Goal: Task Accomplishment & Management: Use online tool/utility

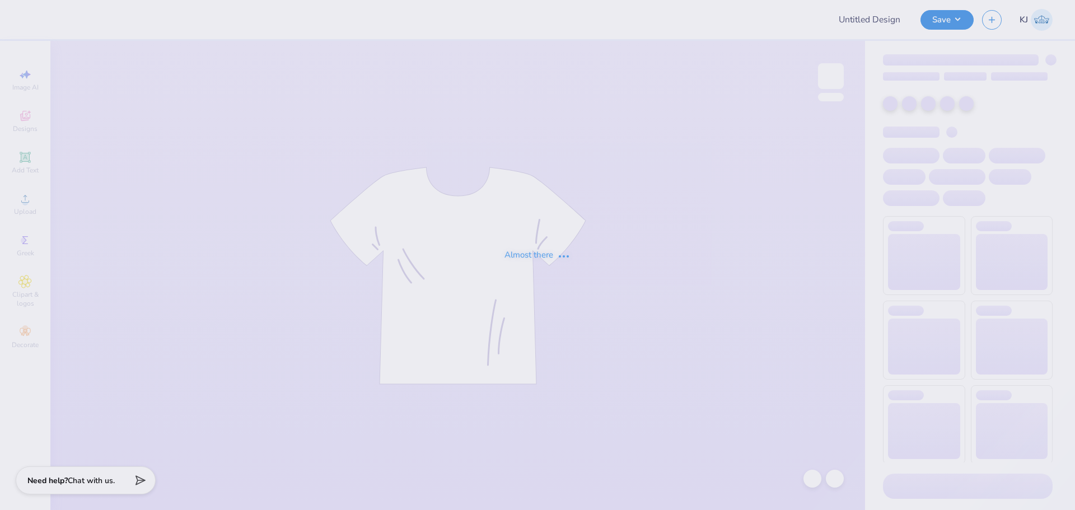
type input "Church T-shirt"
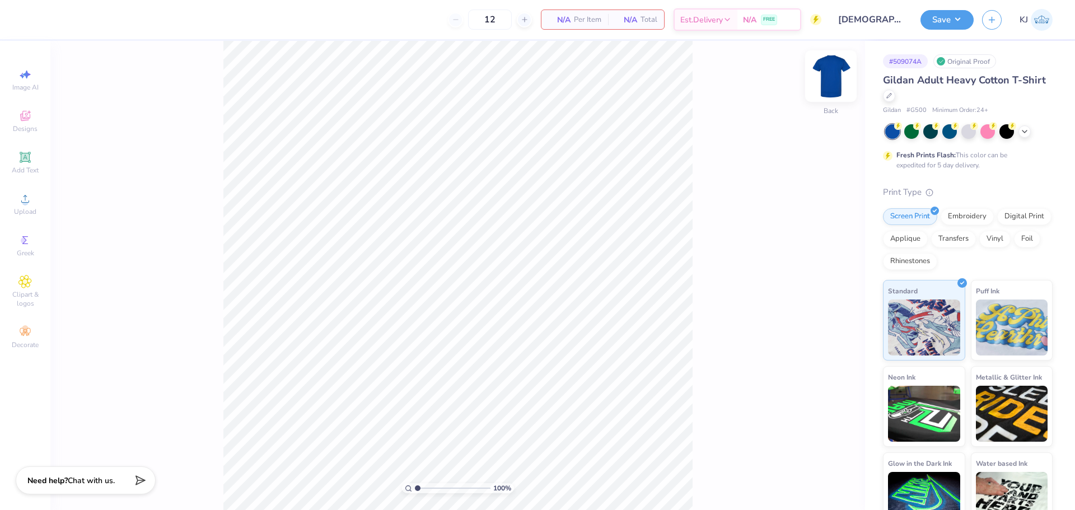
click at [828, 74] on img at bounding box center [831, 76] width 45 height 45
click at [31, 158] on icon at bounding box center [24, 157] width 13 height 13
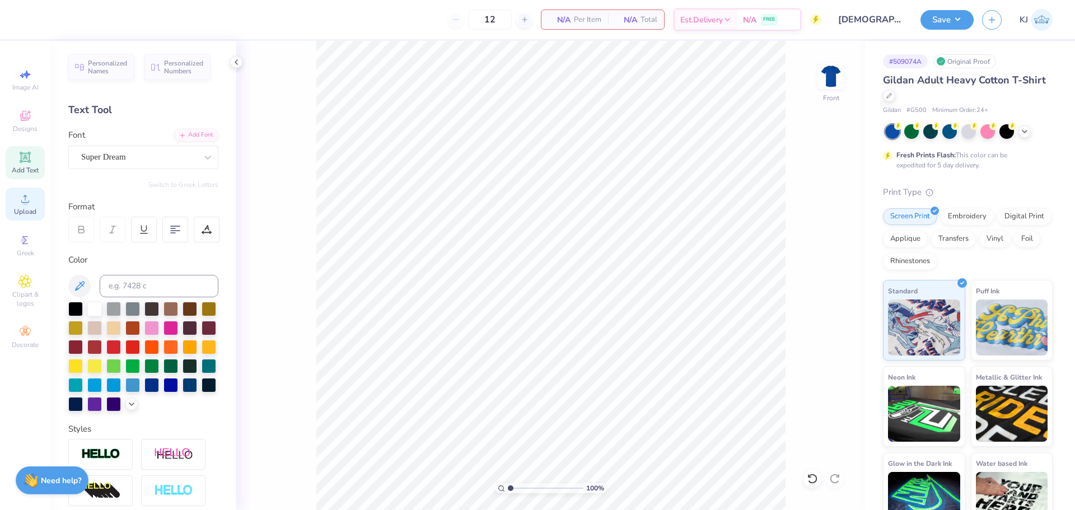
click at [18, 215] on span "Upload" at bounding box center [25, 211] width 22 height 9
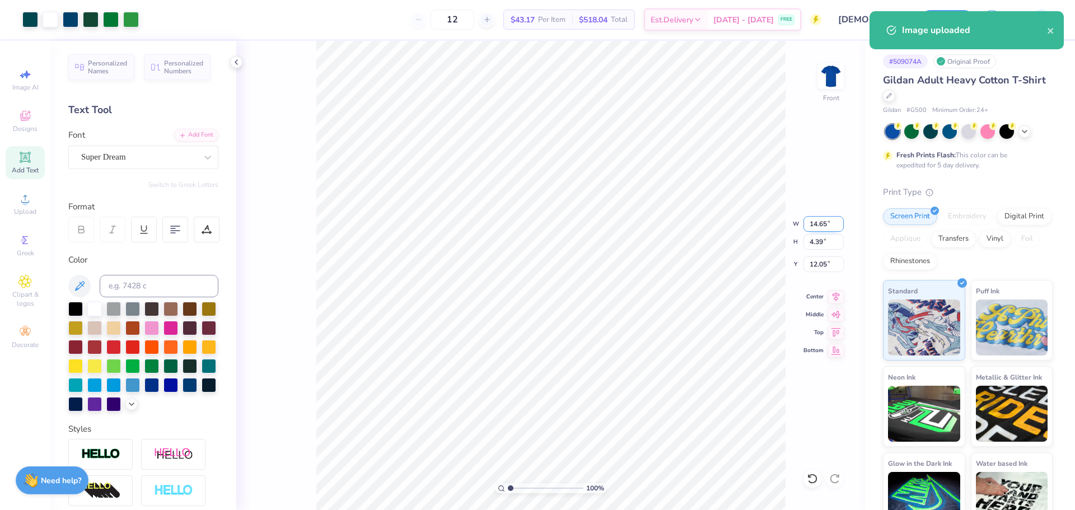
click at [810, 221] on input "14.65" at bounding box center [824, 224] width 40 height 16
type input "11.00"
type input "3.30"
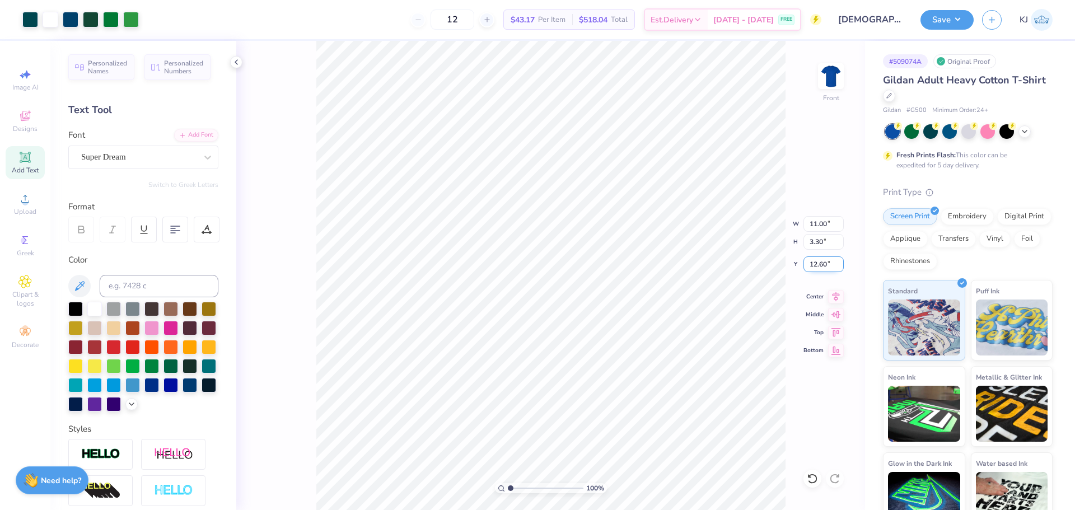
click at [813, 264] on input "12.60" at bounding box center [824, 264] width 40 height 16
type input "3.00"
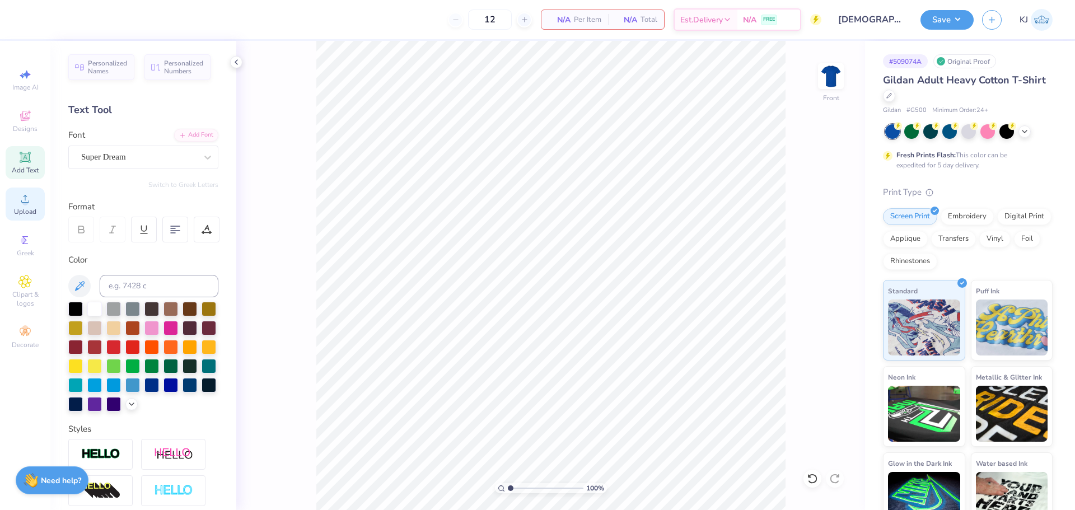
click at [18, 209] on span "Upload" at bounding box center [25, 211] width 22 height 9
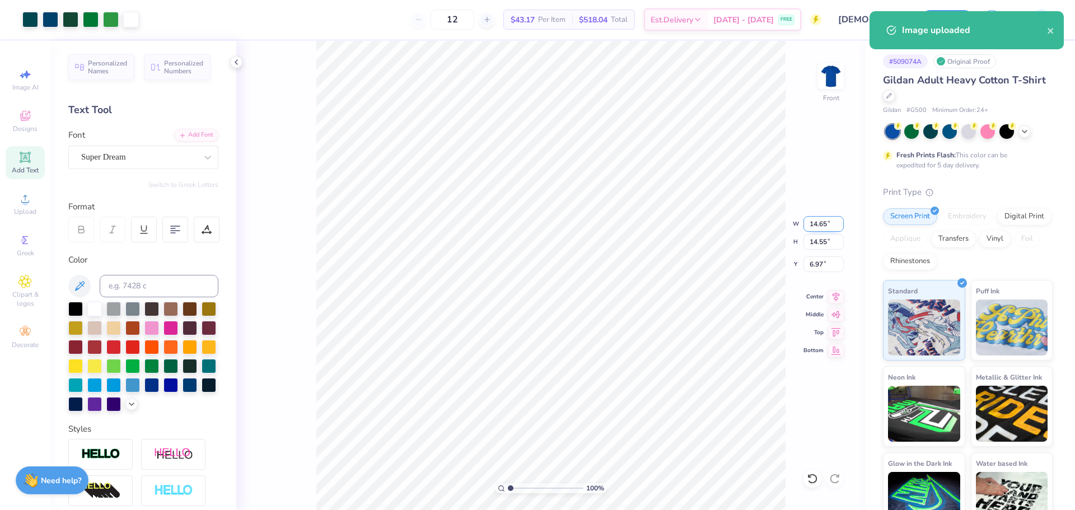
click at [817, 225] on input "14.65" at bounding box center [824, 224] width 40 height 16
type input "11.00"
type input "10.93"
click at [815, 266] on input "8.79" at bounding box center [824, 264] width 40 height 16
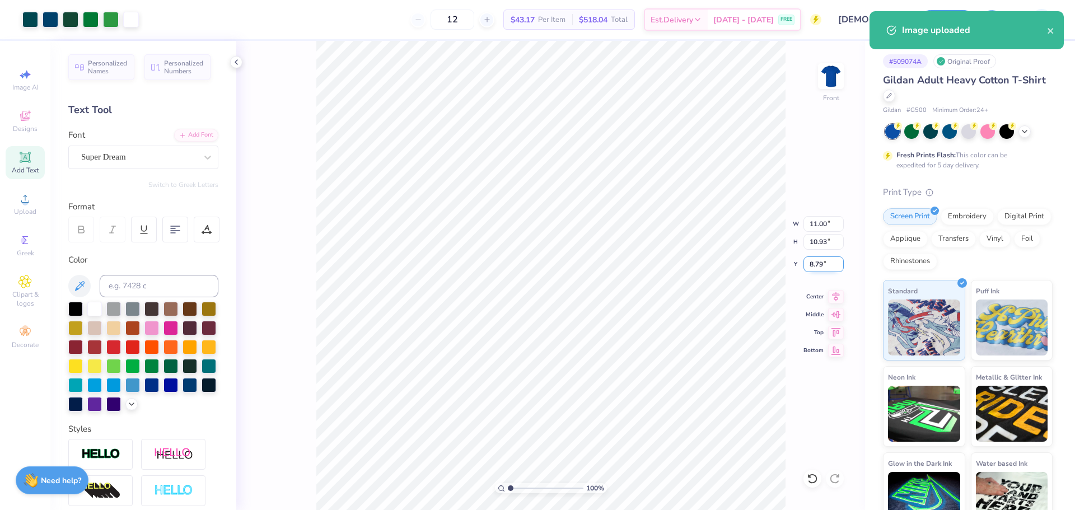
click at [815, 266] on input "8.79" at bounding box center [824, 264] width 40 height 16
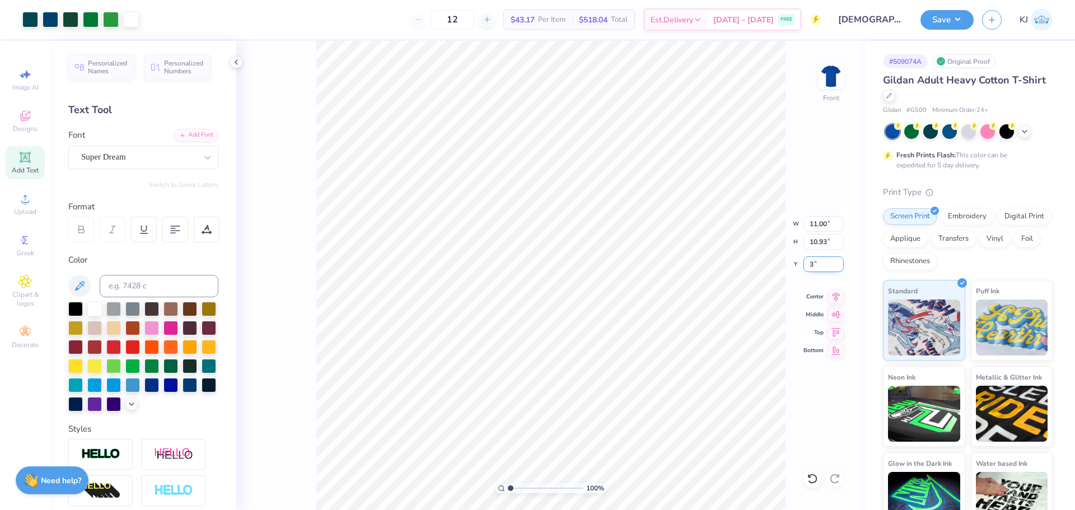
type input "3.00"
click at [809, 178] on div "100 % Front W 11.00 11.00 " H 10.93 10.93 " Y 3.00 3.00 " Center Middle Top Bot…" at bounding box center [550, 275] width 629 height 469
click at [826, 75] on img at bounding box center [831, 76] width 45 height 45
click at [237, 62] on icon at bounding box center [236, 62] width 9 height 9
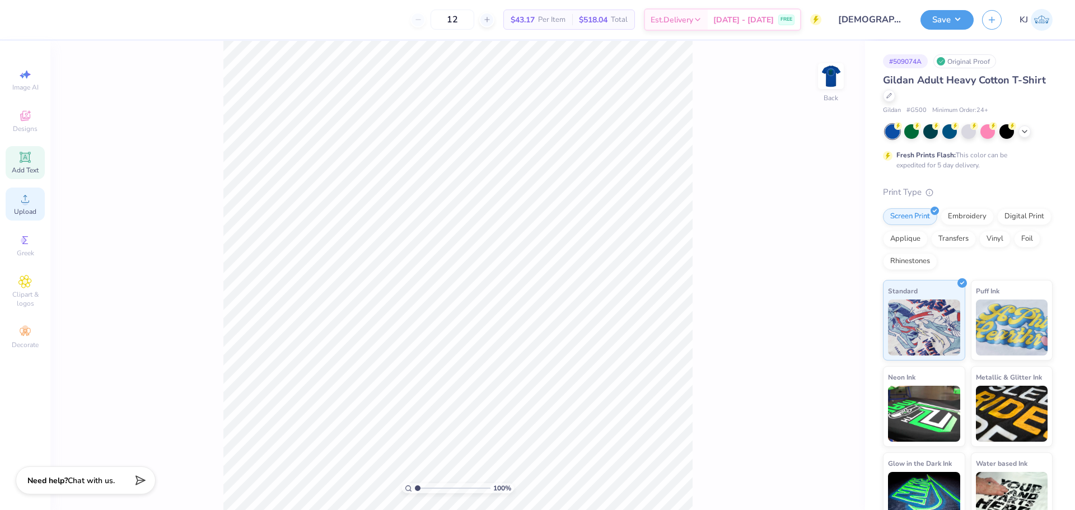
click at [24, 202] on icon at bounding box center [25, 199] width 8 height 8
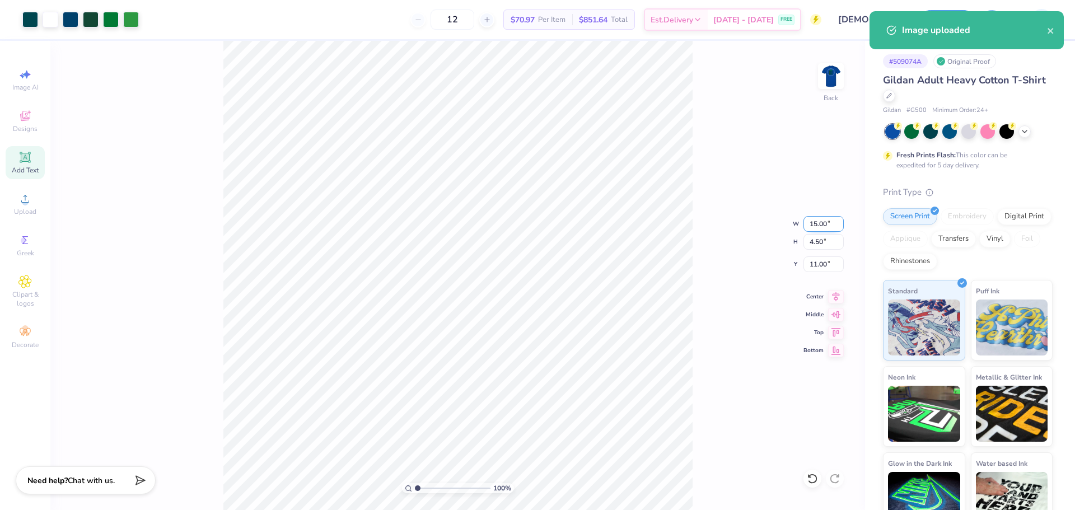
click at [813, 227] on input "15.00" at bounding box center [824, 224] width 40 height 16
type input "11.00"
type input "3.30"
click at [812, 265] on input "11.60" at bounding box center [824, 264] width 40 height 16
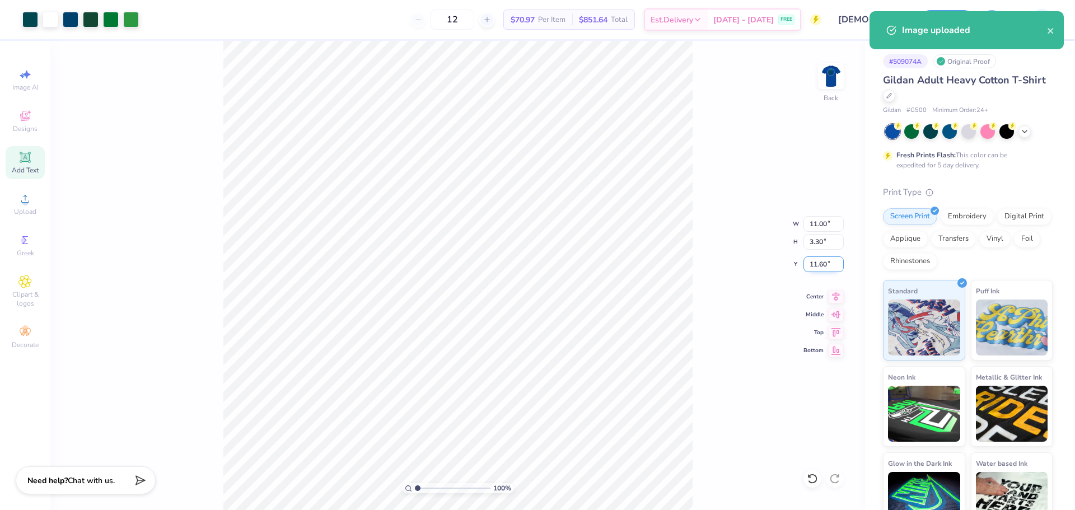
click at [812, 265] on input "11.60" at bounding box center [824, 264] width 40 height 16
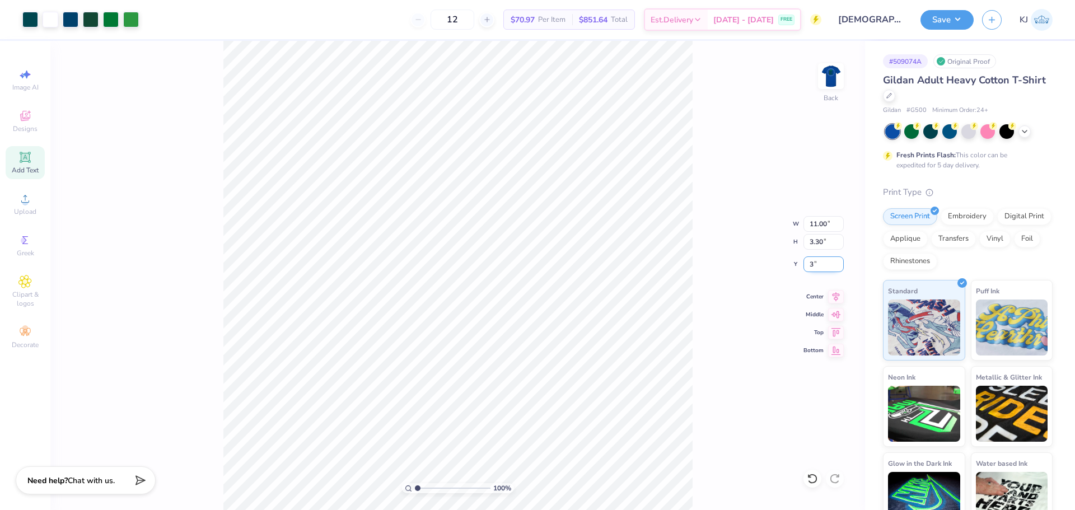
type input "3.00"
click at [827, 78] on img at bounding box center [831, 76] width 45 height 45
click at [965, 26] on button "Save" at bounding box center [947, 18] width 53 height 20
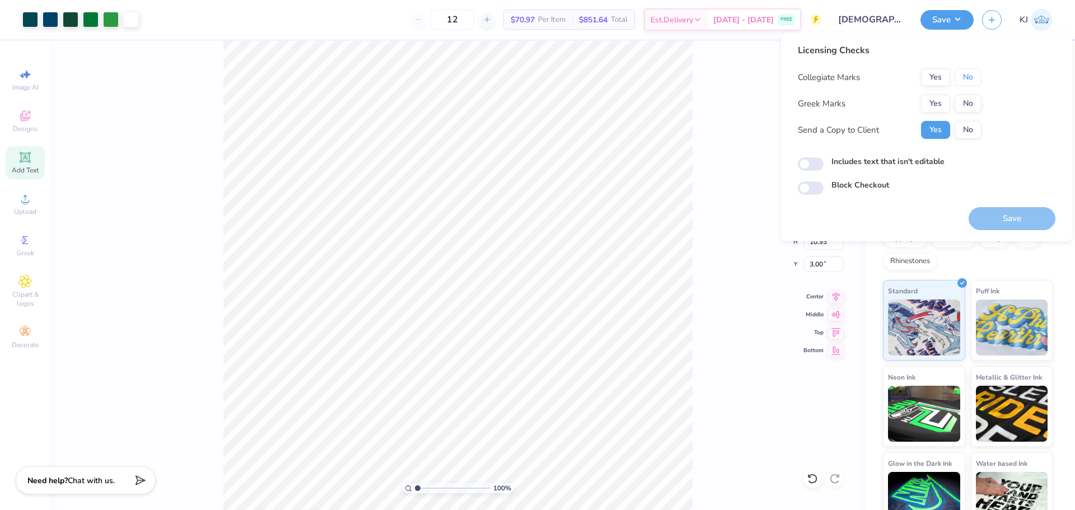
click at [977, 79] on button "No" at bounding box center [968, 77] width 27 height 18
click at [975, 105] on button "No" at bounding box center [968, 104] width 27 height 18
click at [1008, 217] on button "Save" at bounding box center [1012, 218] width 87 height 23
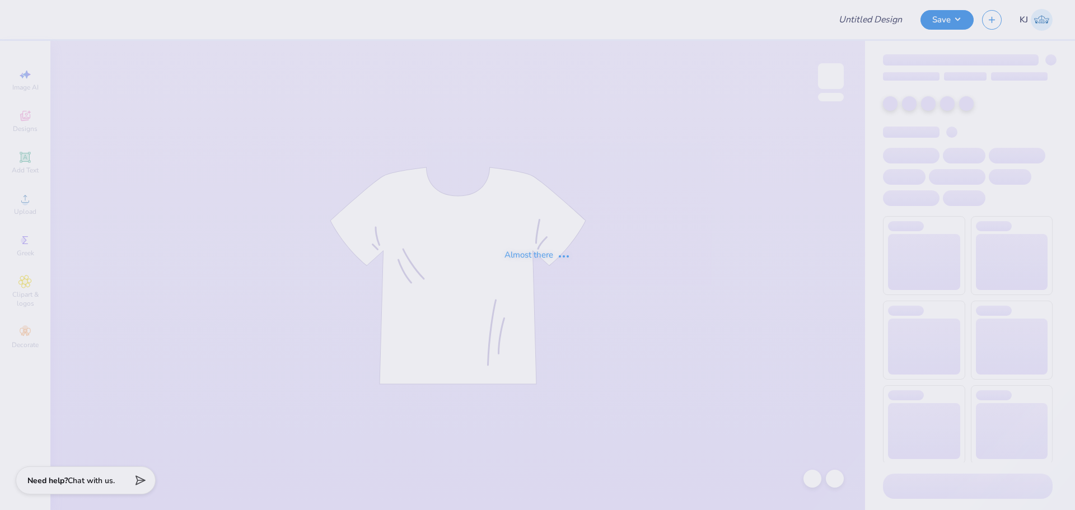
type input "Sig Chi SDSU Parents Wknd Tees"
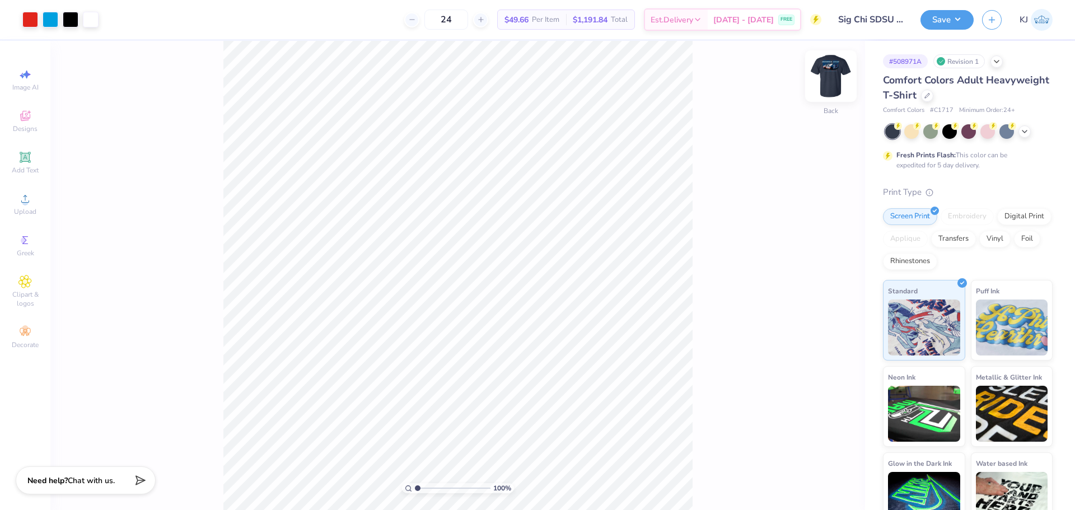
click at [837, 80] on img at bounding box center [831, 76] width 45 height 45
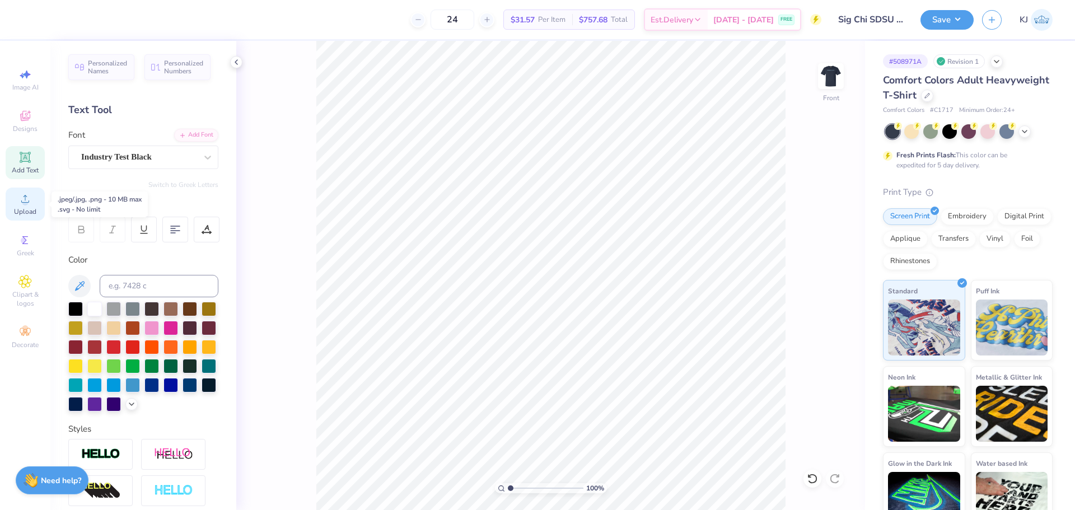
click at [29, 208] on span "Upload" at bounding box center [25, 211] width 22 height 9
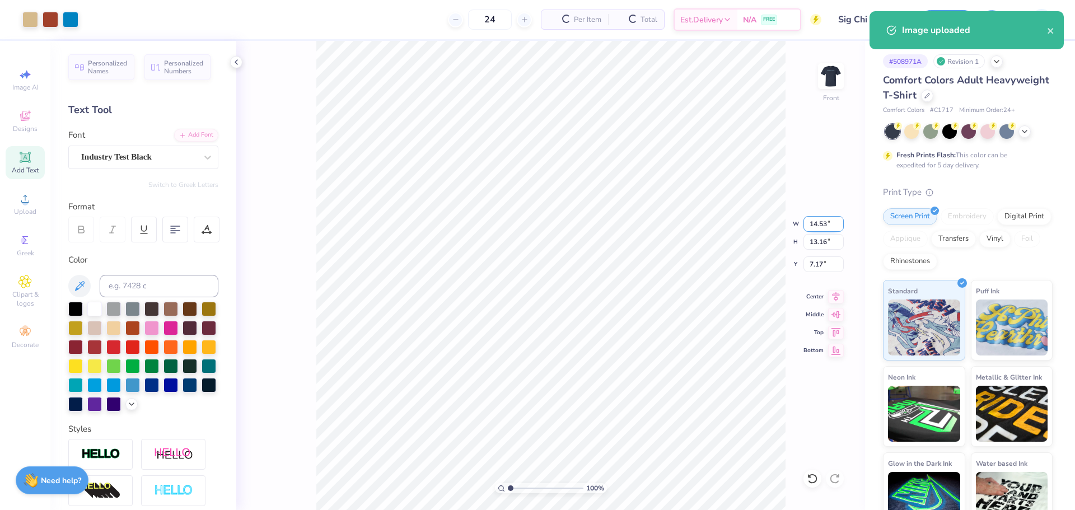
click at [815, 227] on input "14.53" at bounding box center [824, 224] width 40 height 16
type input "11.00"
type input "9.96"
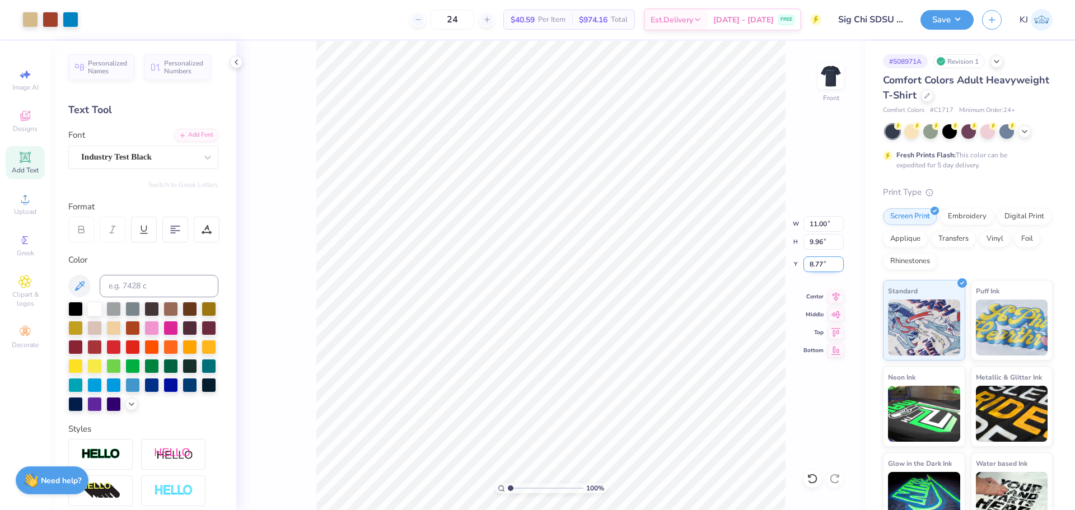
click at [811, 259] on input "8.77" at bounding box center [824, 264] width 40 height 16
type input "3.00"
click at [833, 77] on img at bounding box center [831, 76] width 45 height 45
click at [29, 212] on span "Upload" at bounding box center [25, 211] width 22 height 9
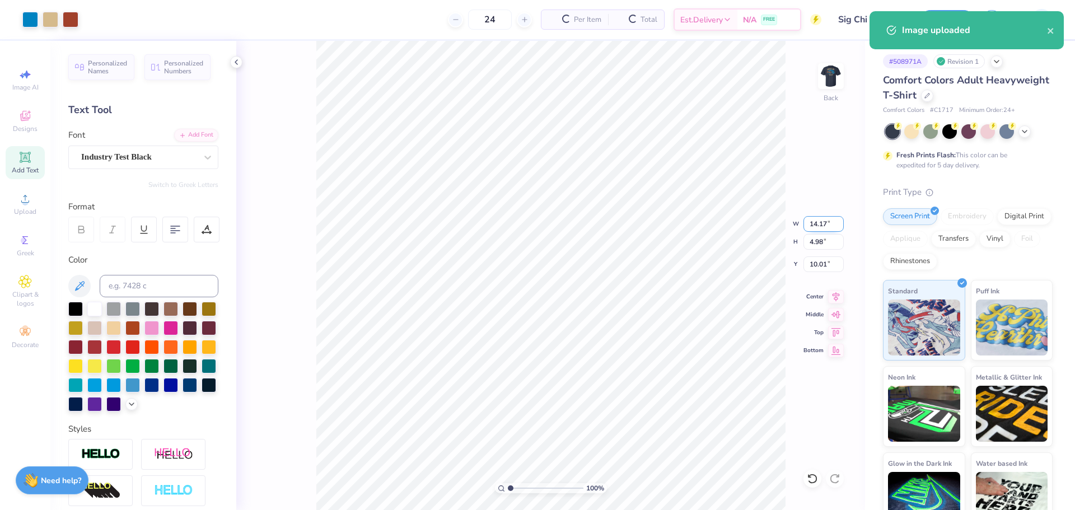
click at [819, 227] on input "14.17" at bounding box center [824, 224] width 40 height 16
type input "11.00"
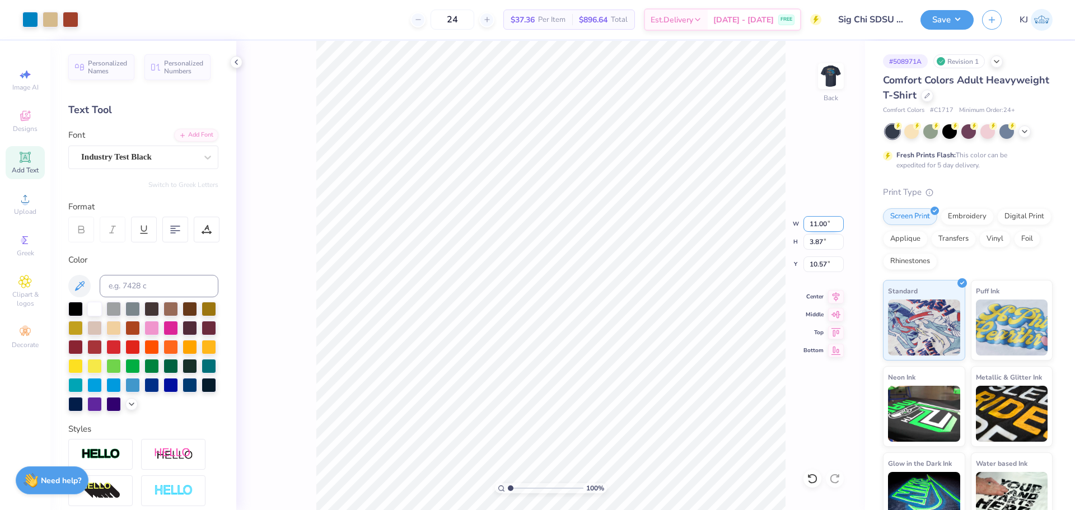
type input "3.87"
type input "10.57"
type input "11.01"
type input "10.56"
click at [819, 225] on input "11.01" at bounding box center [824, 224] width 40 height 16
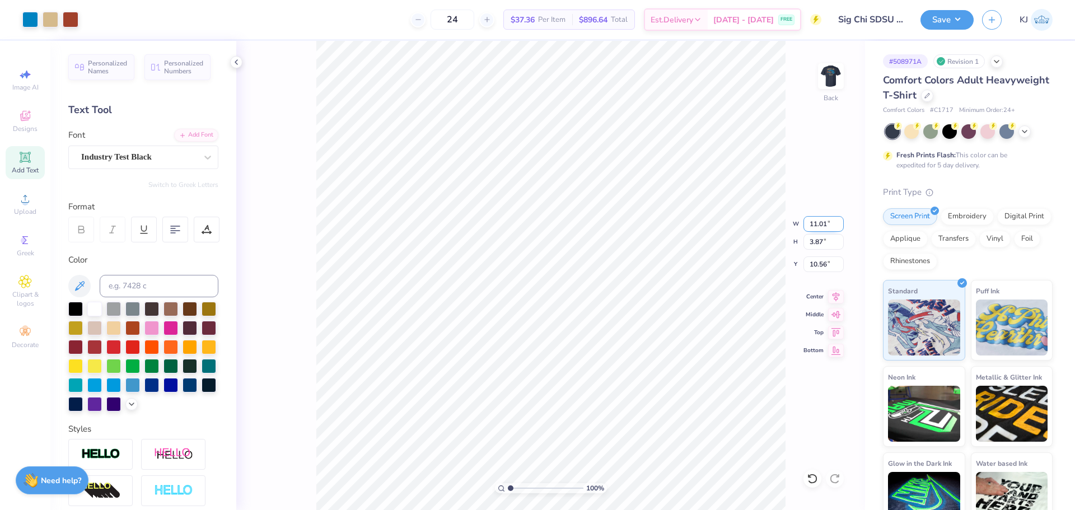
click at [819, 225] on input "11.01" at bounding box center [824, 224] width 40 height 16
type input "9.00"
type input "3.16"
click at [815, 266] on input "10.92" at bounding box center [824, 264] width 40 height 16
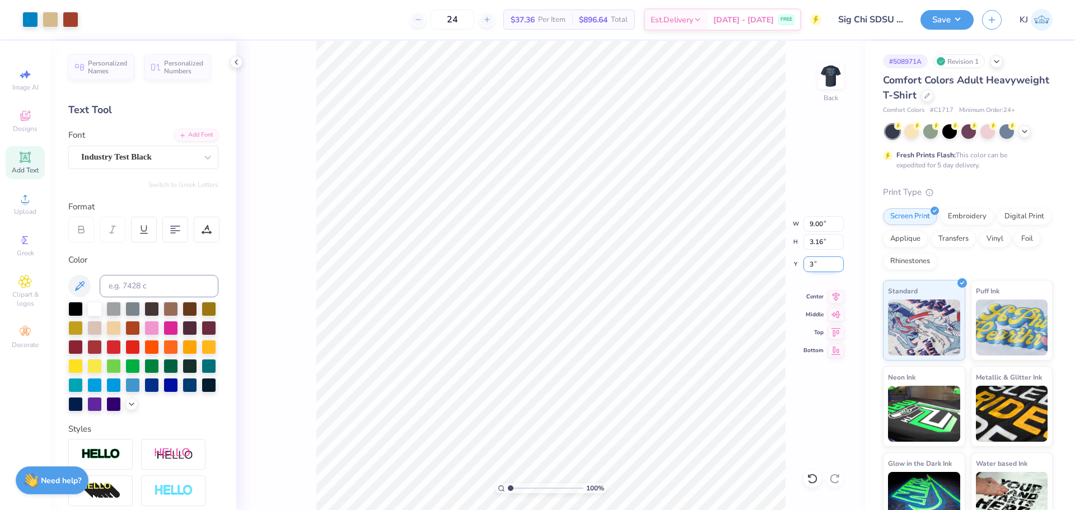
type input "3.00"
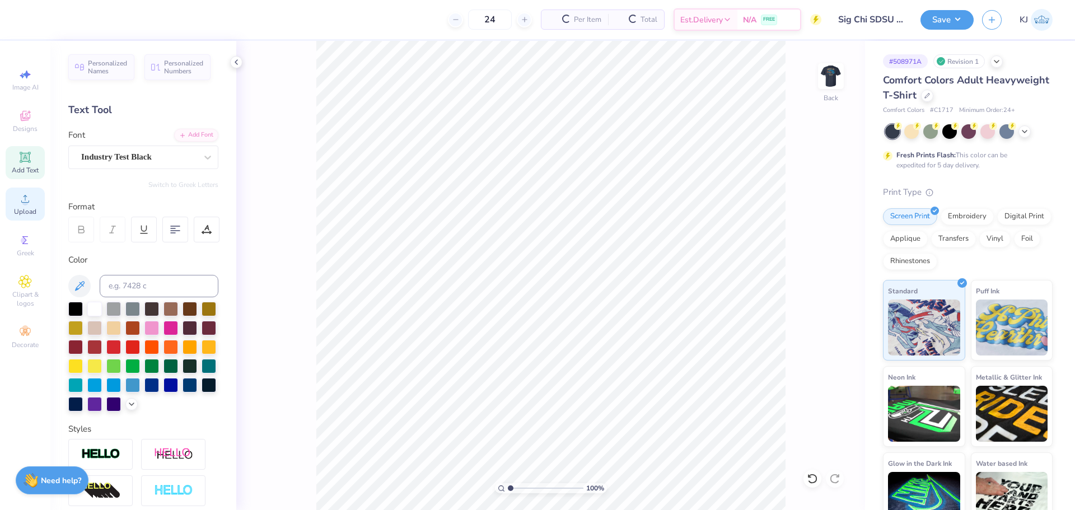
click at [24, 208] on span "Upload" at bounding box center [25, 211] width 22 height 9
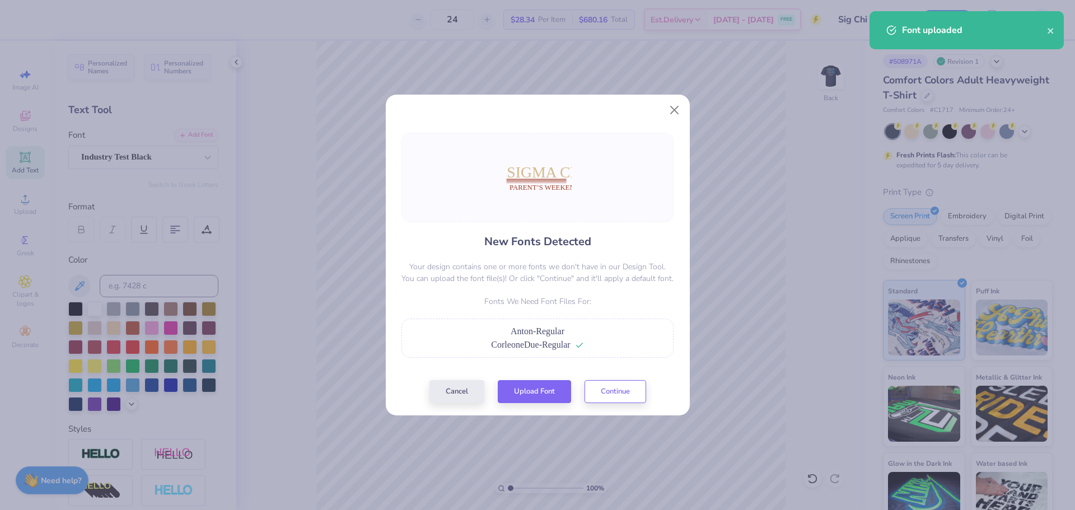
click at [548, 333] on span "Anton-Regular" at bounding box center [538, 332] width 54 height 10
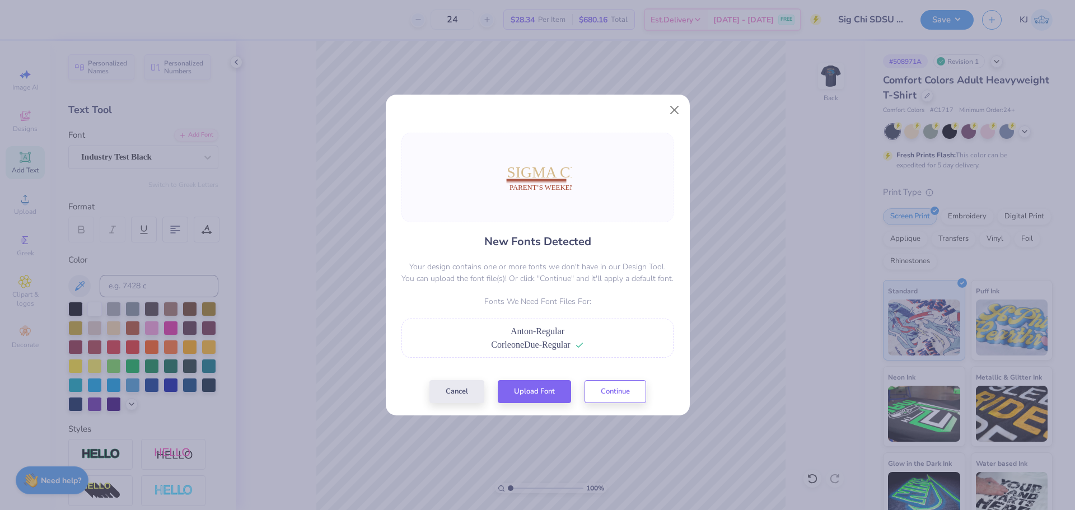
click at [560, 333] on span "Anton-Regular" at bounding box center [538, 332] width 54 height 10
click at [565, 392] on button "Upload Font" at bounding box center [534, 388] width 73 height 23
click at [552, 352] on div "Anton-Regular CorleoneDue-Regular" at bounding box center [538, 338] width 272 height 39
click at [445, 398] on button "Cancel" at bounding box center [457, 388] width 55 height 23
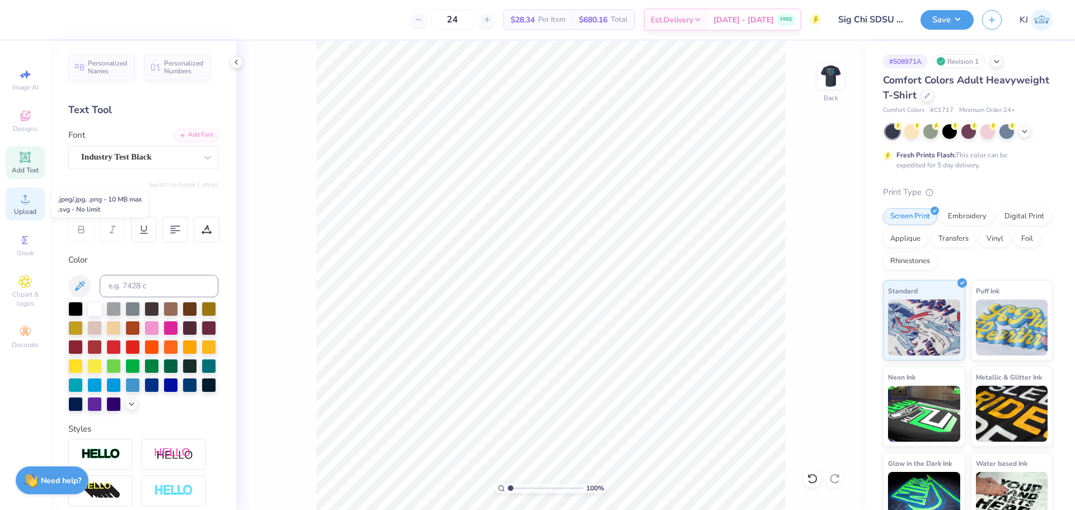
click at [24, 205] on circle at bounding box center [25, 202] width 6 height 6
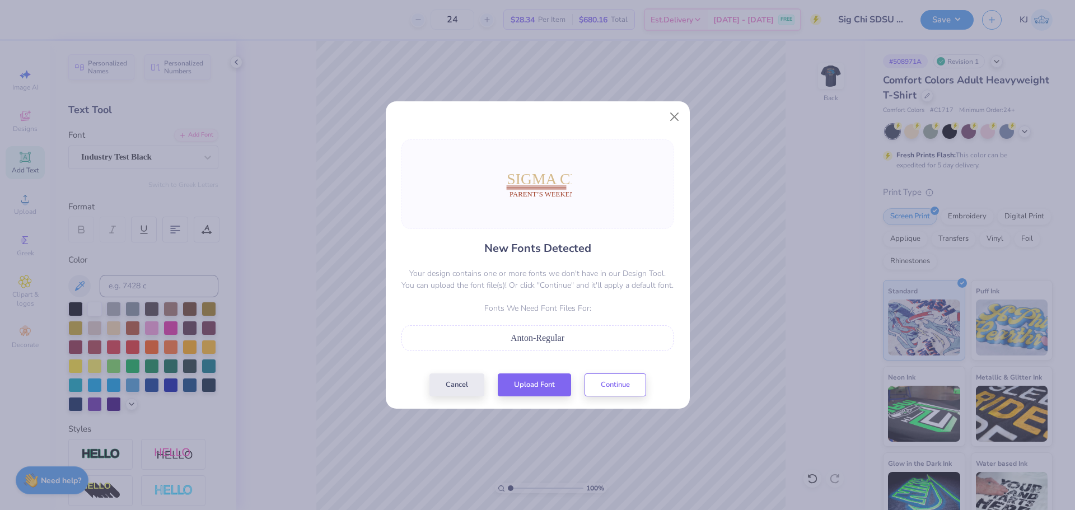
click at [534, 339] on span "Anton-Regular" at bounding box center [538, 338] width 54 height 10
click at [618, 387] on button "Continue" at bounding box center [616, 382] width 62 height 23
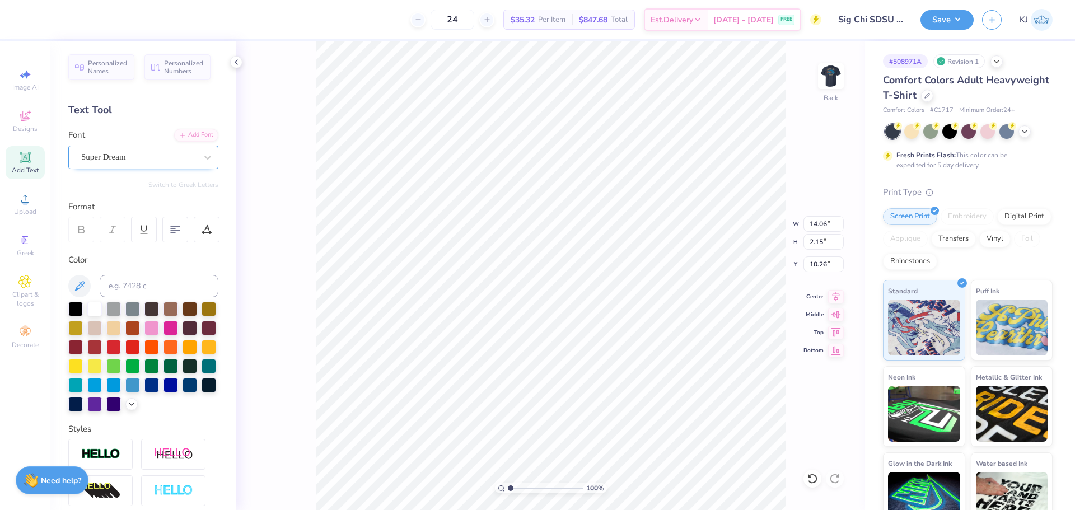
click at [104, 156] on div "Super Dream" at bounding box center [139, 156] width 118 height 17
click at [117, 242] on div "Anton" at bounding box center [143, 246] width 121 height 12
type input "anton"
type input "11.23"
type input "2.32"
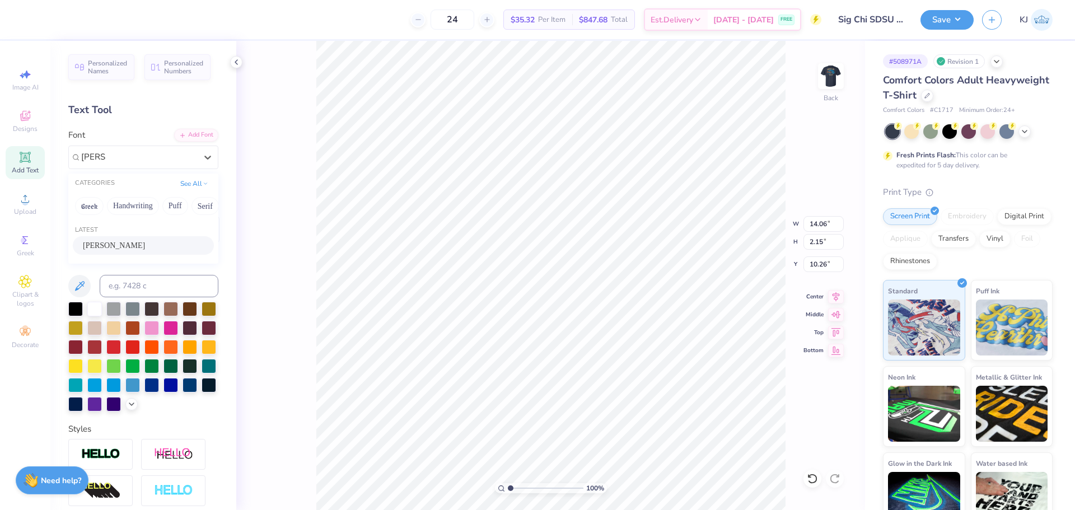
type input "10.39"
type input "12.75"
type input "4.34"
click at [834, 301] on icon at bounding box center [836, 294] width 16 height 13
click at [835, 297] on icon at bounding box center [836, 294] width 16 height 13
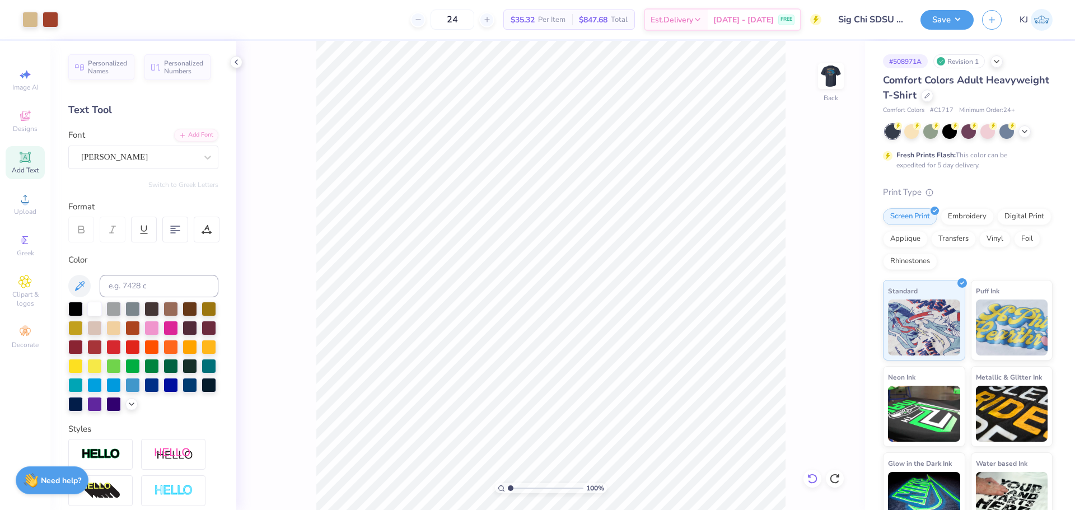
click at [810, 477] on icon at bounding box center [810, 476] width 2 height 2
type input "3.00"
type input "11.31"
type input "0.79"
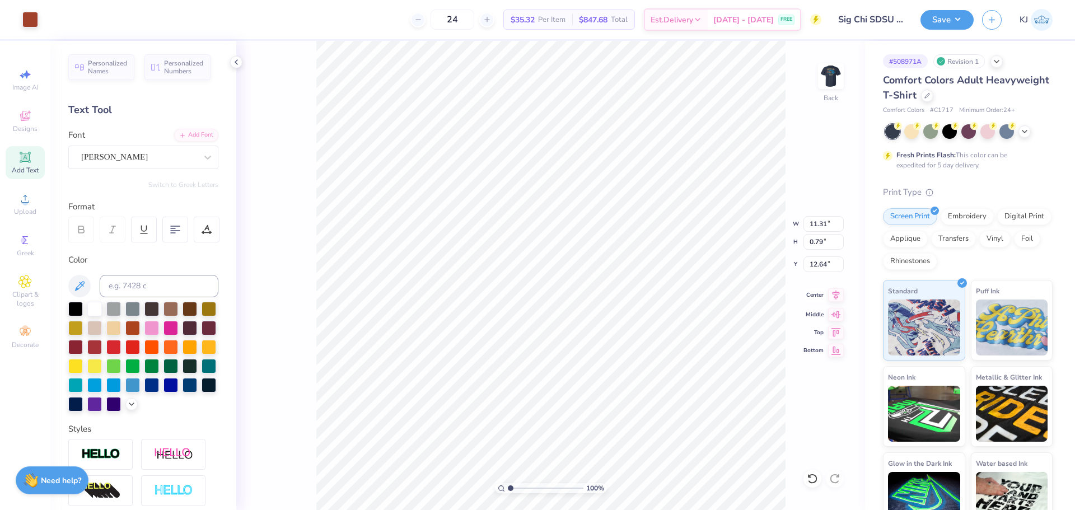
click at [830, 295] on icon at bounding box center [836, 294] width 16 height 13
type input "5.74"
type input "10.01"
type input "0.98"
click at [833, 295] on icon at bounding box center [836, 294] width 16 height 13
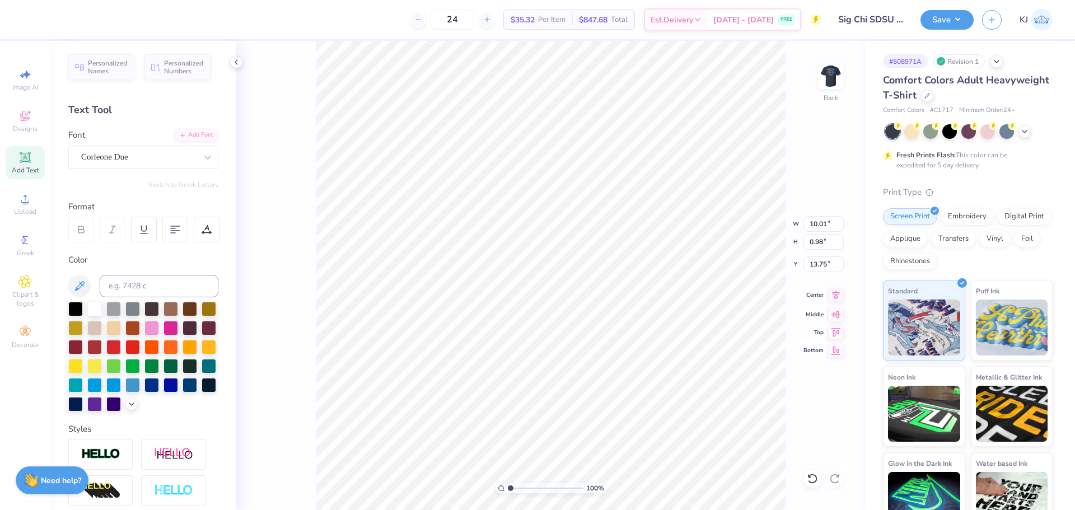
type input "6.96"
click at [603, 379] on li "Group" at bounding box center [605, 385] width 88 height 22
click at [817, 227] on input "11.31" at bounding box center [824, 224] width 40 height 16
type input "9.00"
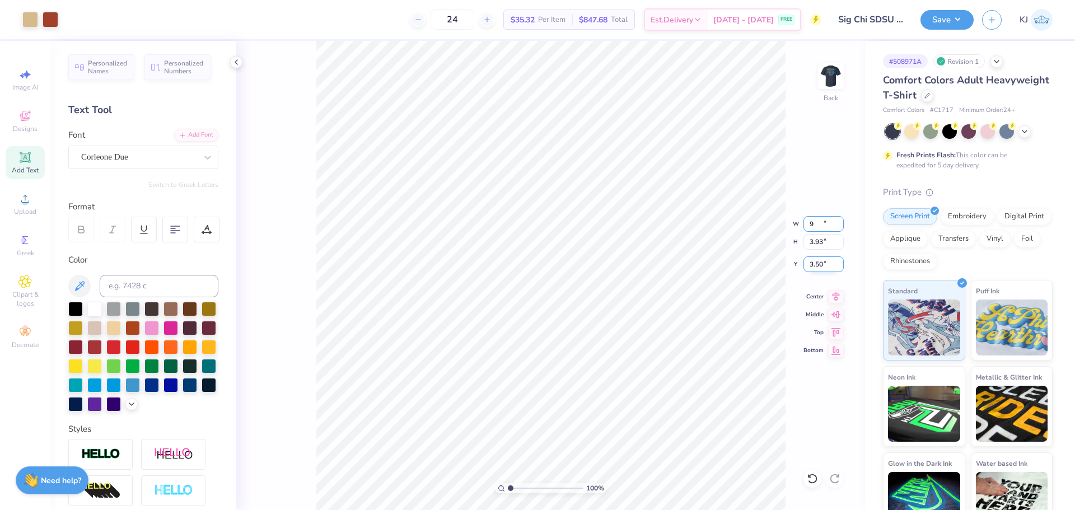
type input "3.93"
type input "3.50"
click at [815, 267] on input "3.50" at bounding box center [824, 264] width 40 height 16
click at [820, 302] on div "100 % Back W 9.00 9.00 " H 3.93 3.93 " Y 3.50 3.50 " Center Middle Top Bottom" at bounding box center [550, 275] width 629 height 469
click at [815, 264] on input "3.50" at bounding box center [824, 264] width 40 height 16
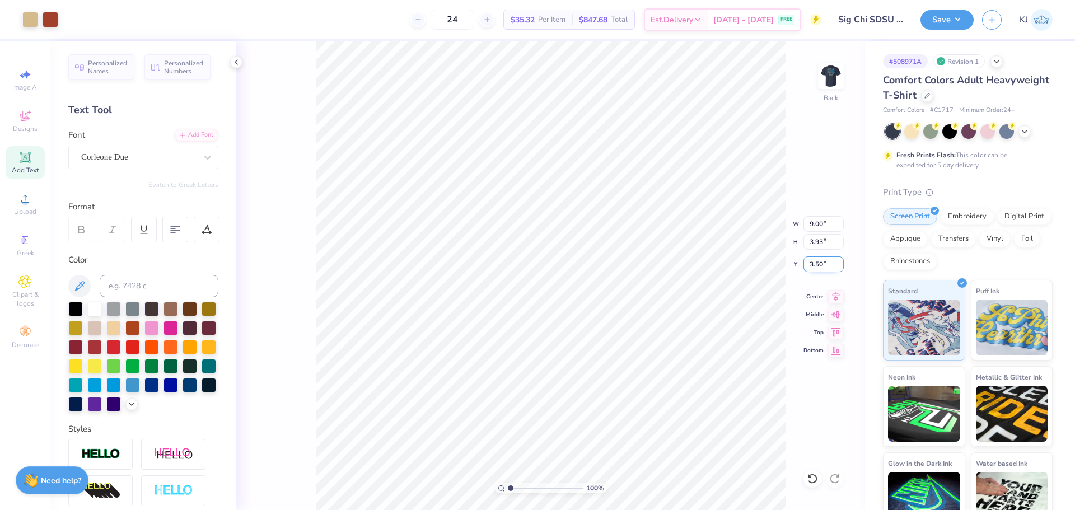
click at [815, 264] on input "3.50" at bounding box center [824, 264] width 40 height 16
type input "3.00"
click at [831, 78] on img at bounding box center [831, 76] width 45 height 45
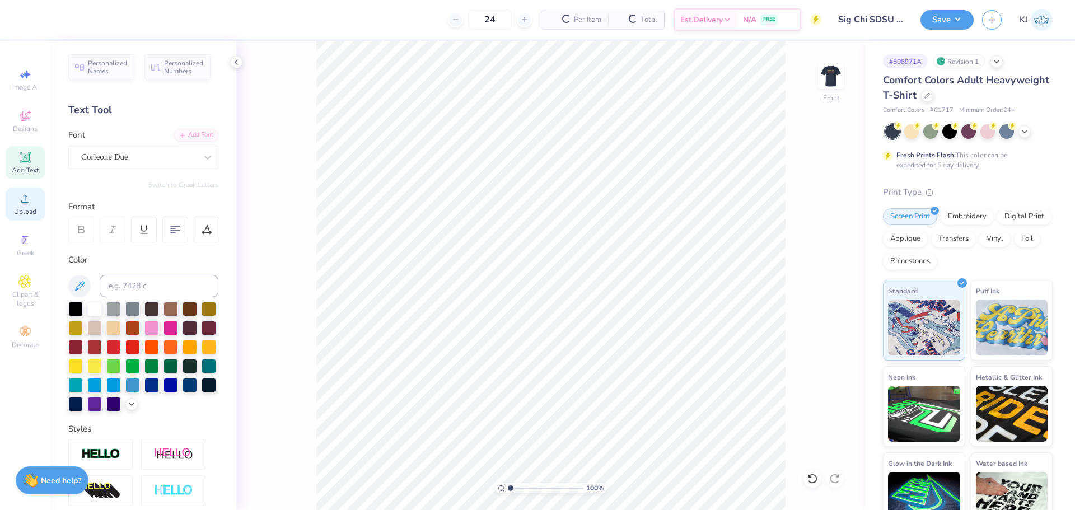
click at [11, 197] on div "Upload" at bounding box center [25, 204] width 39 height 33
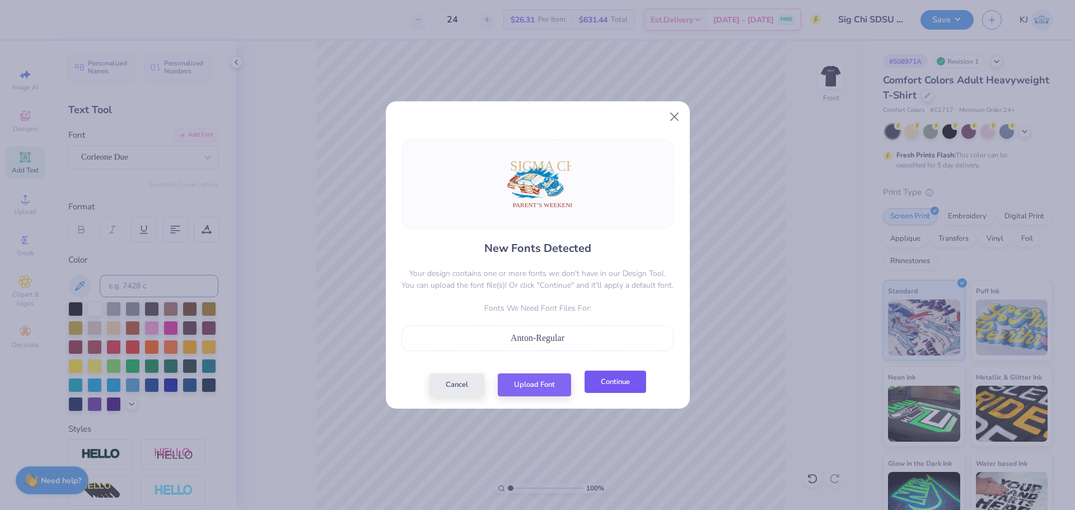
click at [620, 386] on button "Continue" at bounding box center [616, 382] width 62 height 23
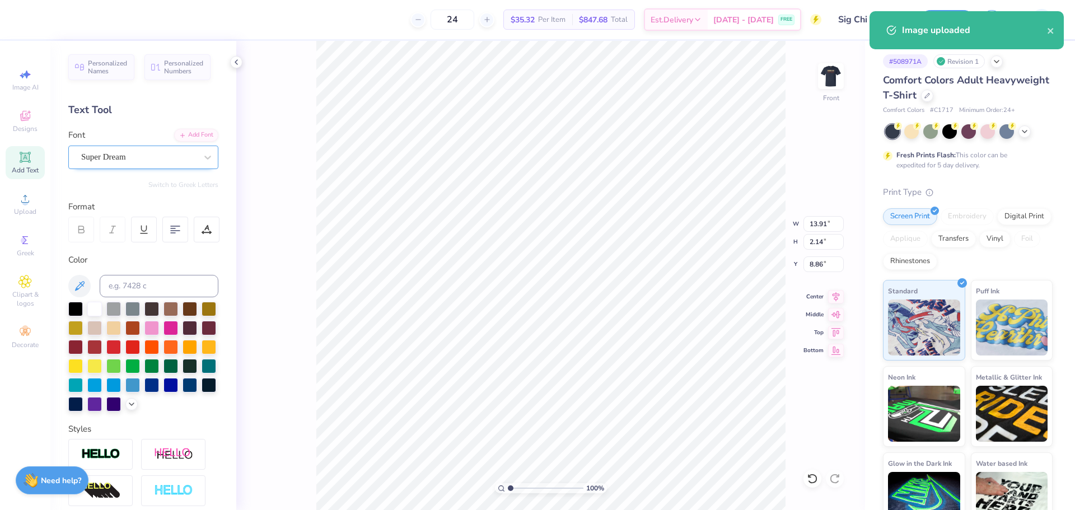
click at [106, 153] on div "Super Dream" at bounding box center [139, 156] width 118 height 17
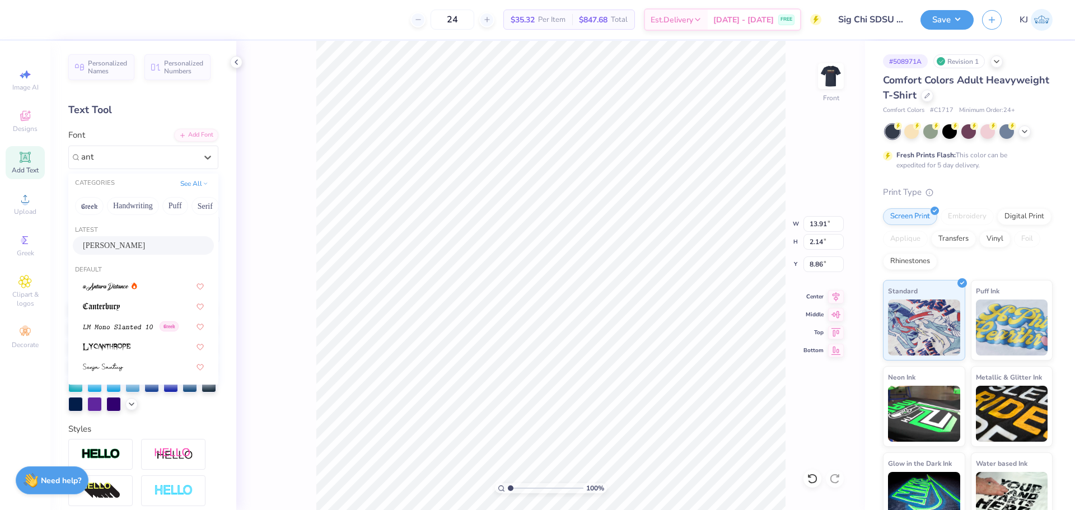
click at [100, 243] on span "Anton" at bounding box center [114, 246] width 62 height 12
type input "ant"
type input "11.11"
type input "2.30"
type input "8.99"
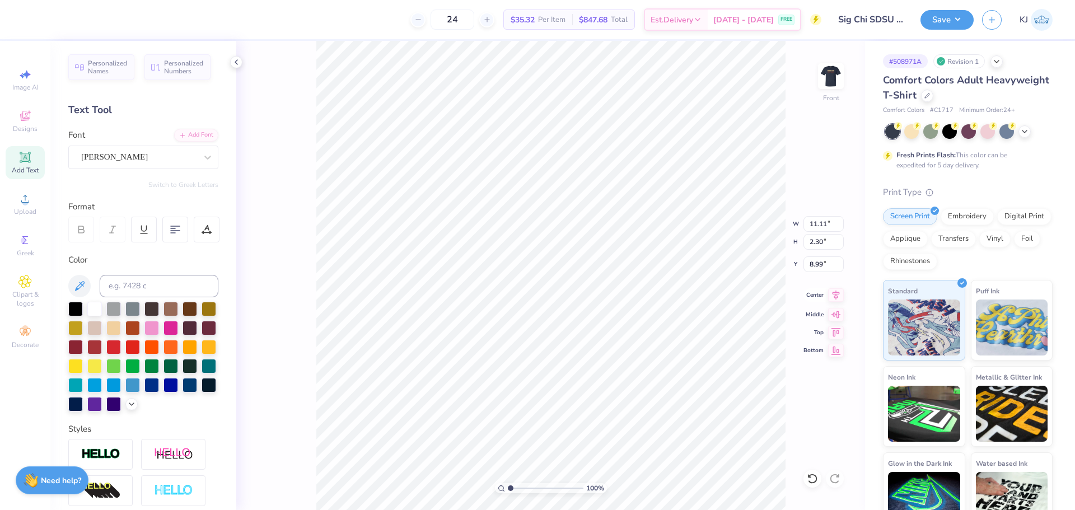
click at [837, 294] on icon at bounding box center [836, 295] width 7 height 10
type input "4.30"
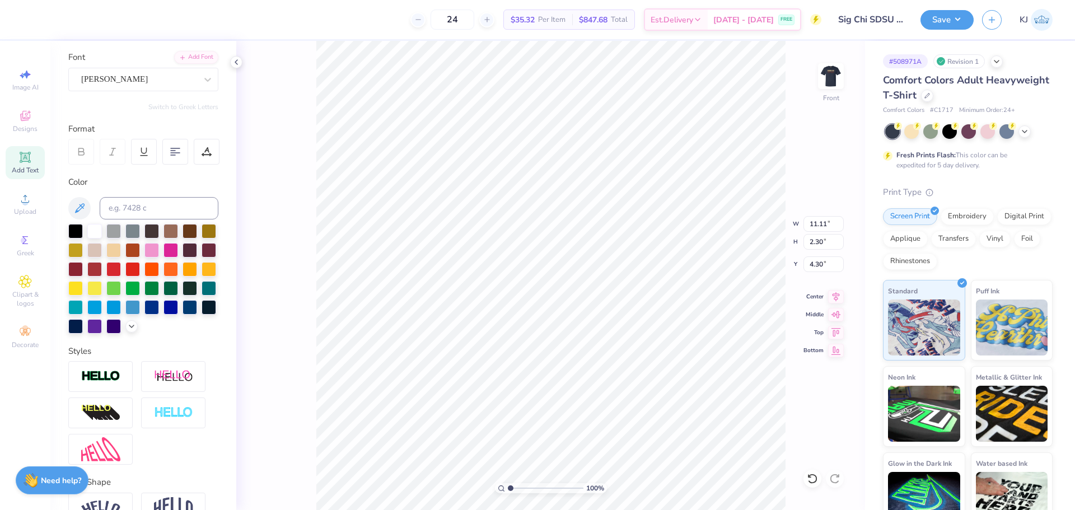
scroll to position [160, 0]
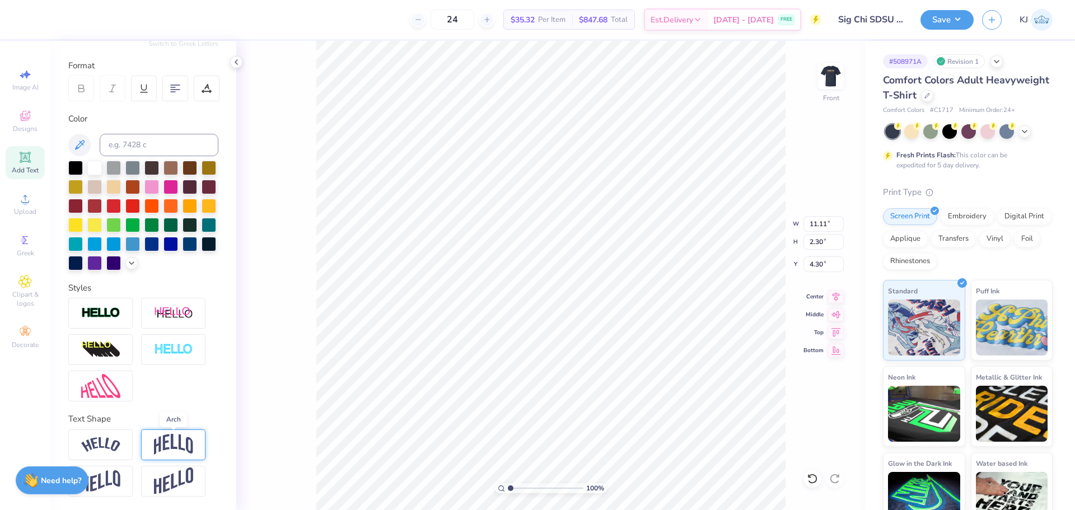
click at [171, 445] on img at bounding box center [173, 444] width 39 height 21
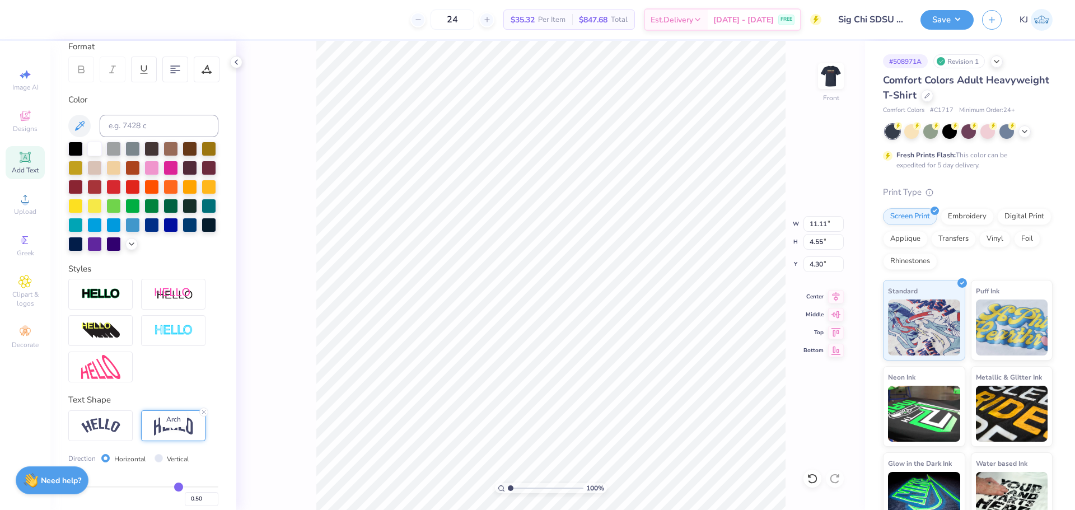
type input "4.55"
type input "3.18"
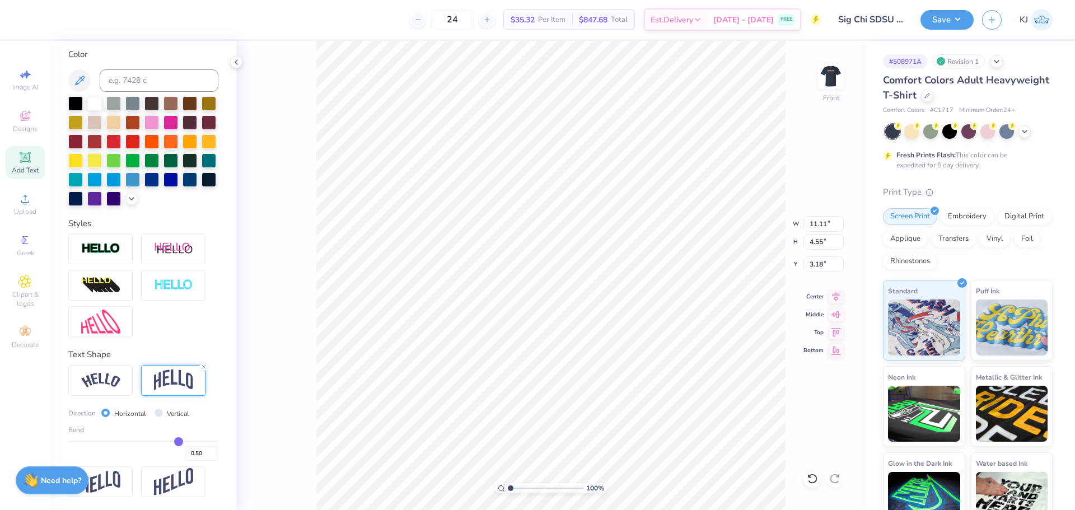
scroll to position [226, 0]
drag, startPoint x: 167, startPoint y: 437, endPoint x: 160, endPoint y: 439, distance: 7.4
click at [160, 439] on div "Bend 0.50" at bounding box center [143, 443] width 150 height 36
drag, startPoint x: 188, startPoint y: 455, endPoint x: 204, endPoint y: 458, distance: 16.5
click at [204, 458] on input "0.50" at bounding box center [202, 453] width 34 height 14
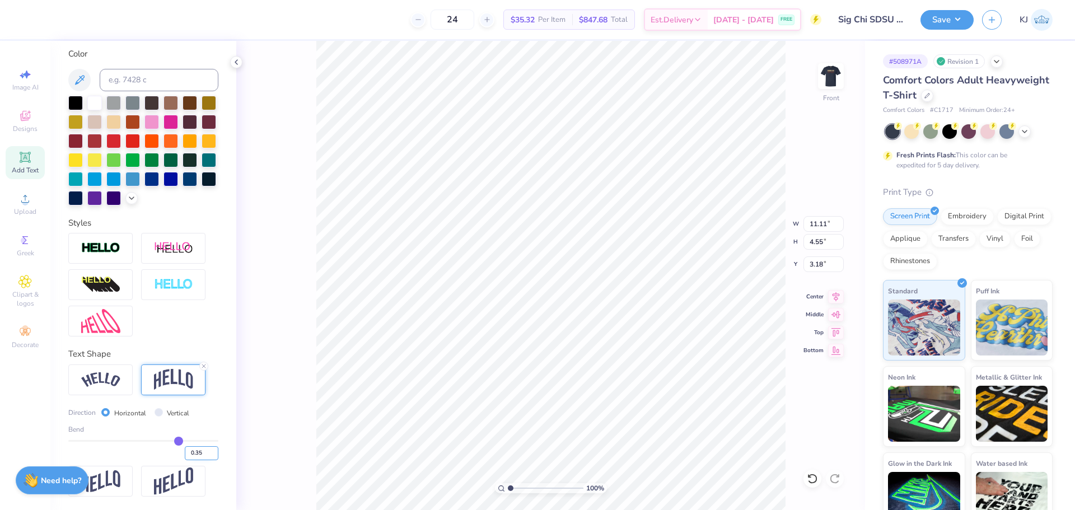
type input "0.35"
type input "3.82"
type input "3.54"
click at [255, 426] on div "100 % Front W 11.11 11.11 " H 3.82 3.82 " Y 3.54 3.54 " Center Middle Top Bottom" at bounding box center [550, 275] width 629 height 469
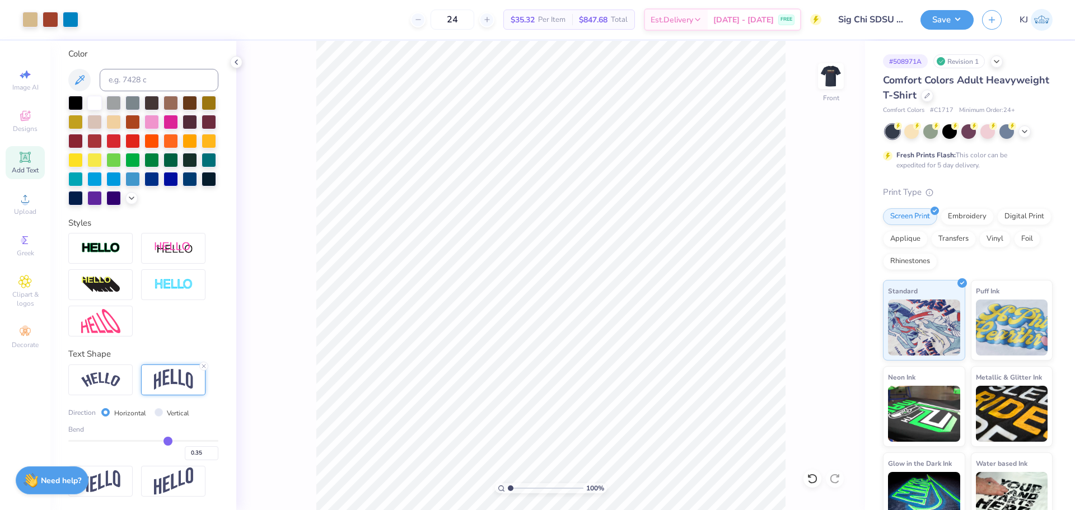
type input "0.36"
type input "0.34"
type input "0.33"
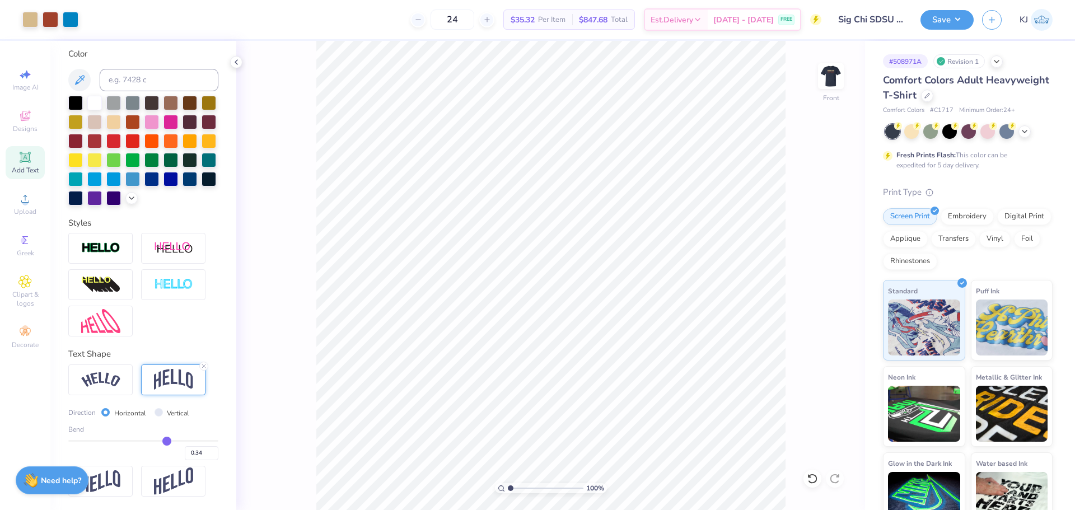
type input "0.33"
type input "0.32"
type input "0.31"
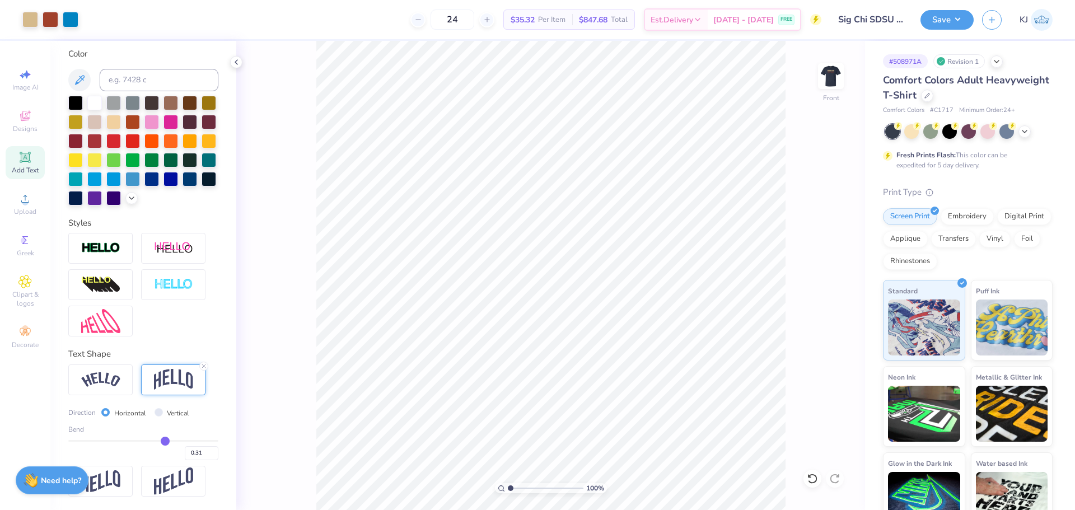
type input "0.3"
type input "0.30"
type input "0.29"
type input "0.28"
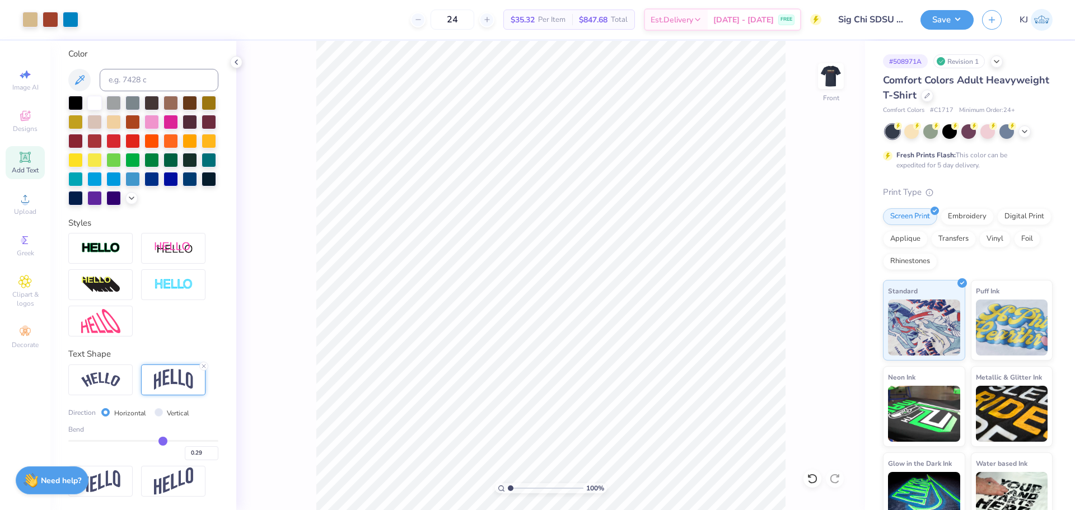
type input "0.28"
type input "0.27"
click at [157, 442] on input "range" at bounding box center [143, 441] width 150 height 2
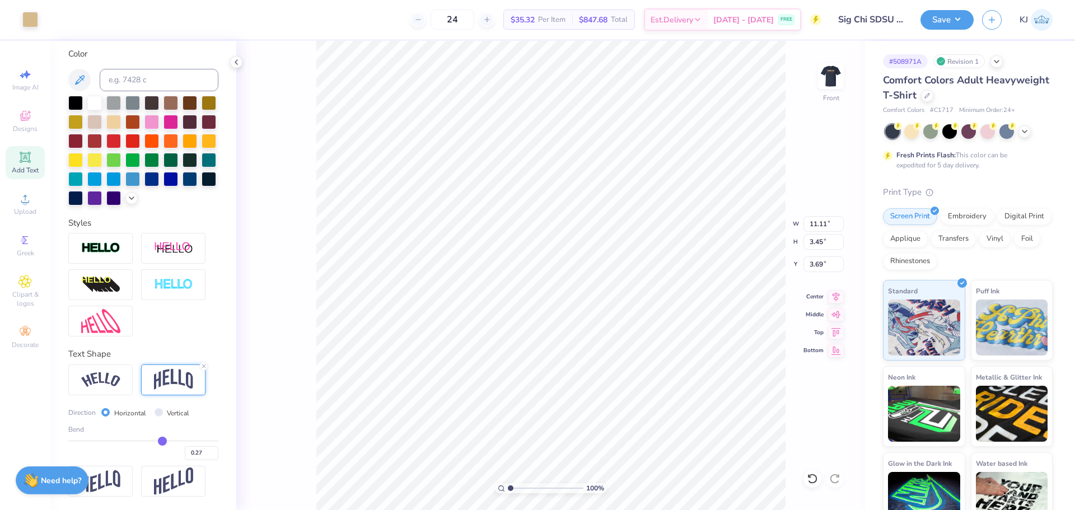
type input "3.69"
drag, startPoint x: 191, startPoint y: 451, endPoint x: 197, endPoint y: 451, distance: 6.2
click at [195, 451] on input "0.27" at bounding box center [202, 453] width 34 height 14
type input "0.25"
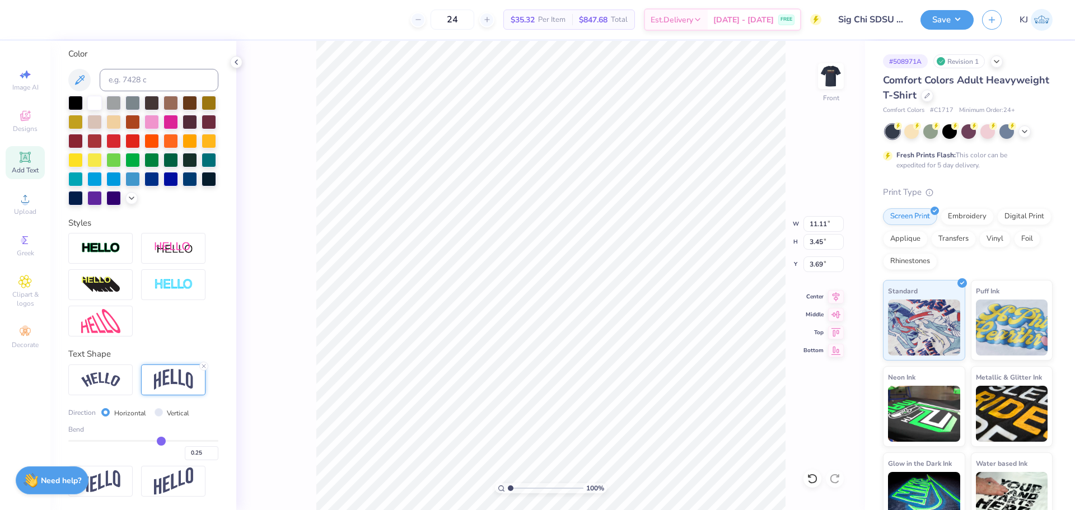
click at [312, 395] on div "100 % Front W 11.11 11.11 " H 3.45 3.45 " Y 3.69 3.69 " Center Middle Top Bottom" at bounding box center [550, 275] width 629 height 469
click at [831, 294] on icon at bounding box center [836, 294] width 16 height 13
click at [830, 291] on icon at bounding box center [836, 294] width 16 height 13
type input "9.95"
type input "0.95"
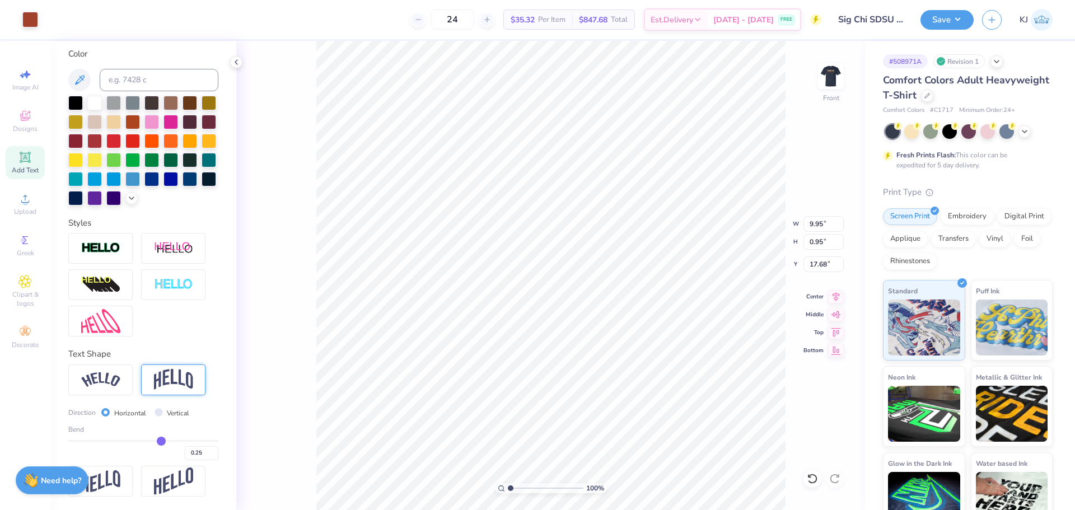
type input "17.68"
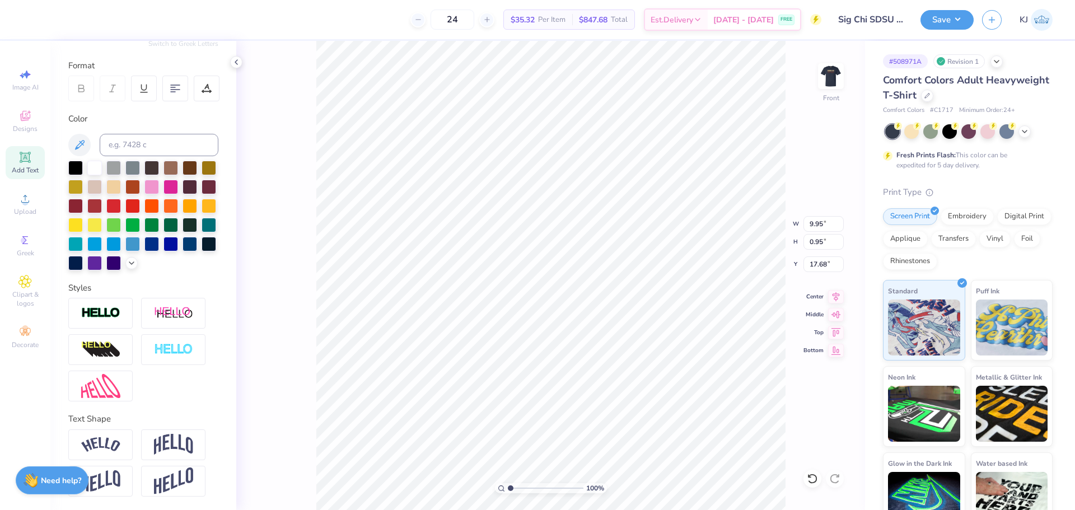
scroll to position [17, 2]
click at [832, 296] on icon at bounding box center [836, 294] width 16 height 13
type input "12.80"
click at [600, 354] on li "Group" at bounding box center [589, 354] width 88 height 22
click at [813, 220] on input "11.96" at bounding box center [824, 224] width 40 height 16
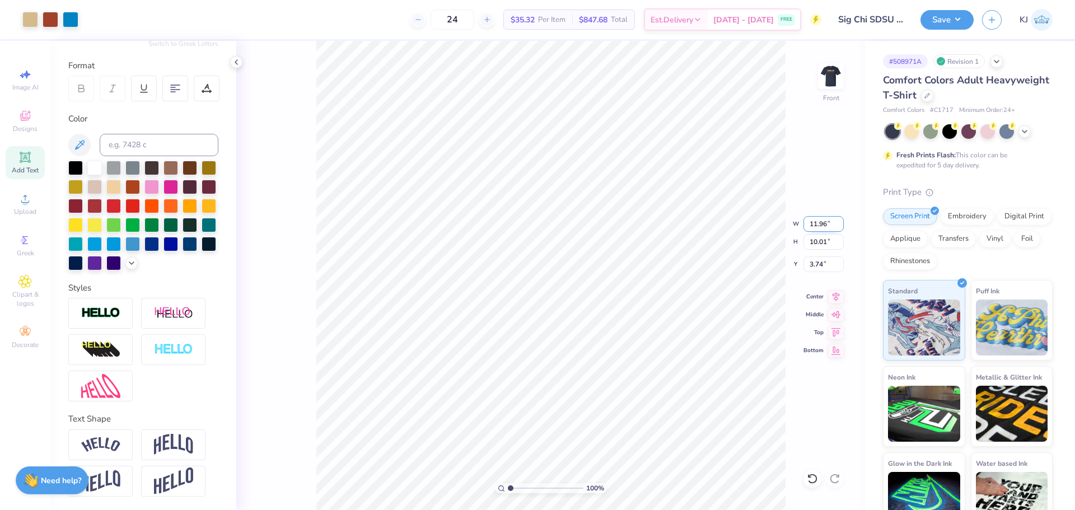
click at [813, 220] on input "11.96" at bounding box center [824, 224] width 40 height 16
click at [818, 267] on input "3.74" at bounding box center [824, 264] width 40 height 16
type input "11.00"
type input "9.21"
click at [816, 266] on input "4.143" at bounding box center [824, 264] width 40 height 16
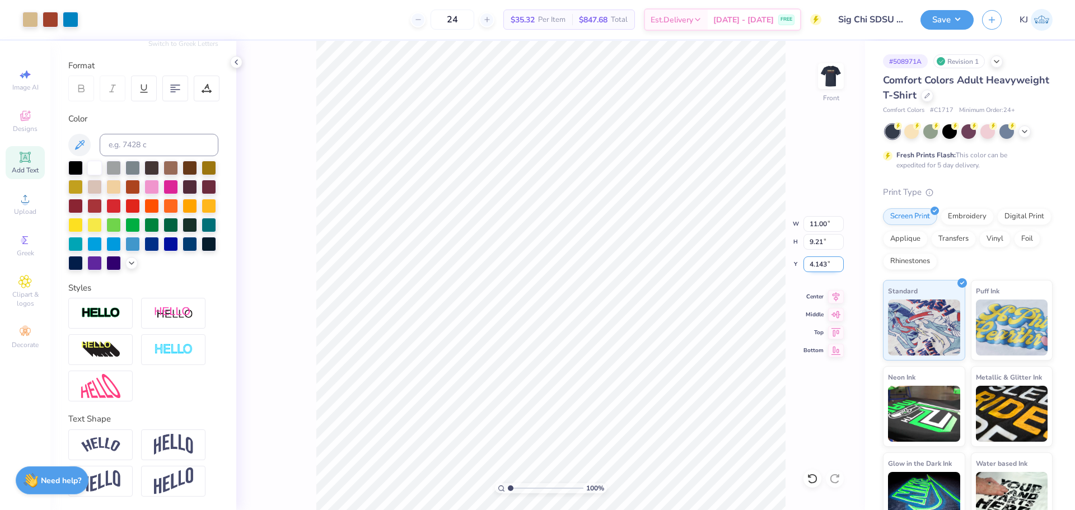
click at [816, 266] on input "4.143" at bounding box center [824, 264] width 40 height 16
type input "3.00"
click at [835, 80] on img at bounding box center [831, 76] width 45 height 45
drag, startPoint x: 824, startPoint y: 67, endPoint x: 1075, endPoint y: 272, distance: 324.0
click at [824, 67] on img at bounding box center [831, 76] width 22 height 22
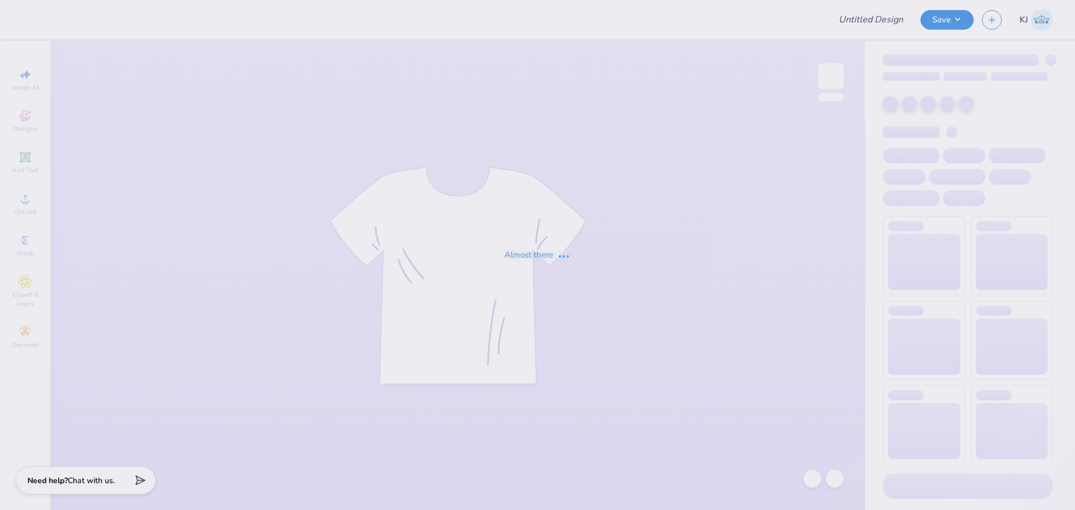
type input "Sig Chi SDSU Parents Wknd Tees"
